Goal: Transaction & Acquisition: Purchase product/service

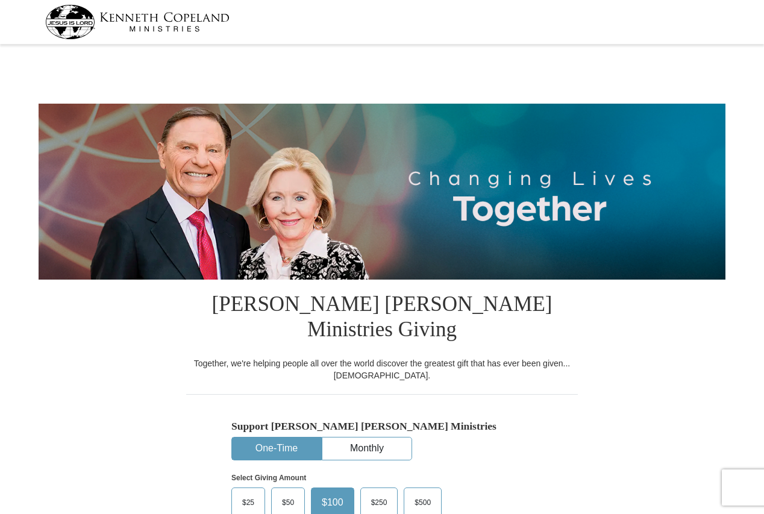
select select "MN"
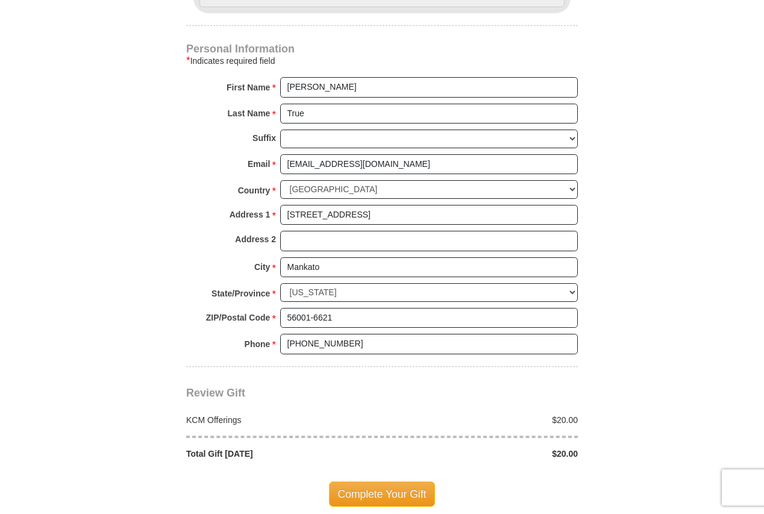
scroll to position [813, 0]
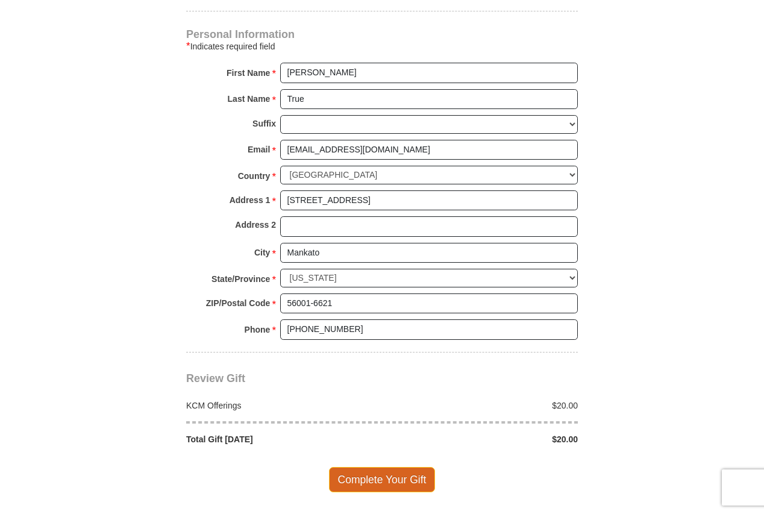
type input "20"
click at [395, 467] on span "Complete Your Gift" at bounding box center [382, 479] width 107 height 25
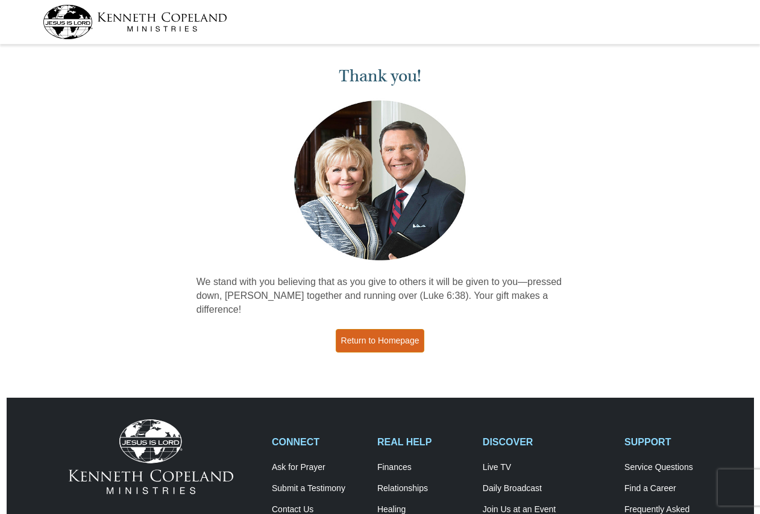
click at [379, 329] on link "Return to Homepage" at bounding box center [380, 341] width 89 height 24
